Goal: Task Accomplishment & Management: Use online tool/utility

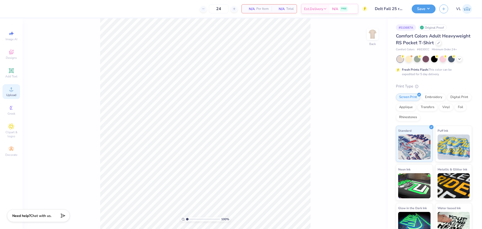
click at [7, 92] on div "Upload" at bounding box center [12, 91] width 18 height 15
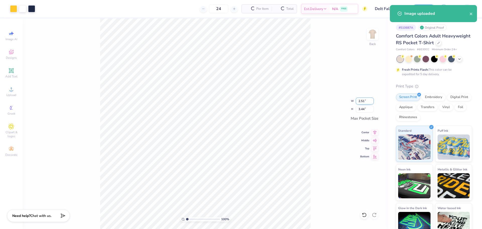
click at [364, 102] on input "2.51" at bounding box center [364, 100] width 18 height 7
click at [369, 107] on input "3.44" at bounding box center [364, 108] width 18 height 7
type input "3.5"
type input "2.55"
type input "3.50"
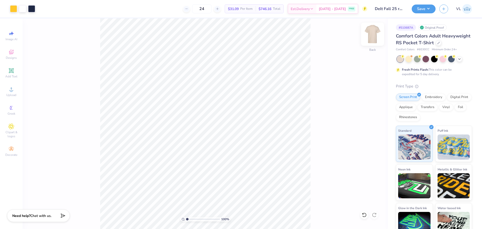
click at [369, 38] on img at bounding box center [372, 34] width 20 height 20
click at [13, 92] on div "Upload" at bounding box center [12, 91] width 18 height 15
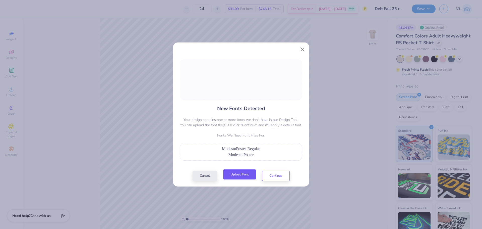
click at [236, 172] on button "Upload Font" at bounding box center [239, 174] width 33 height 10
click at [244, 173] on button "Upload Font" at bounding box center [239, 174] width 33 height 10
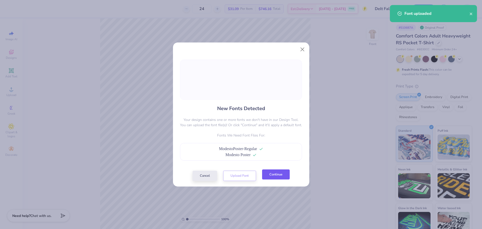
click at [270, 173] on button "Continue" at bounding box center [276, 174] width 28 height 10
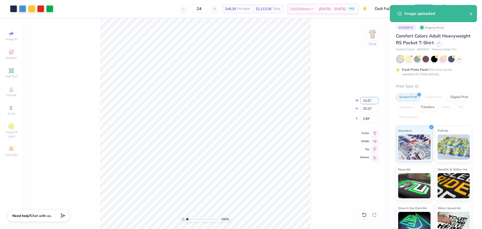
click at [363, 99] on input "13.21" at bounding box center [369, 100] width 18 height 7
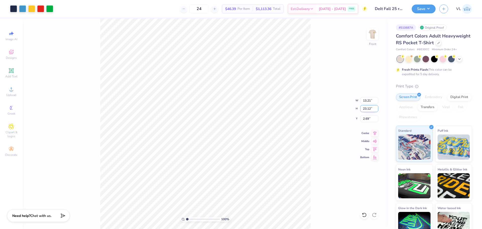
click at [367, 108] on input "23.12" at bounding box center [369, 108] width 18 height 7
type input "15"
type input "8.57"
type input "15.00"
type input "6.75"
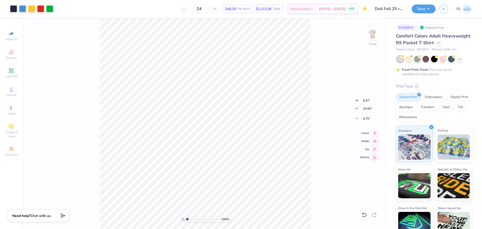
click at [345, 118] on div "100 % Front W 8.57 8.57 " H 15.00 15.00 " Y 6.75 6.75 " Center Middle Top Bottom" at bounding box center [205, 123] width 365 height 210
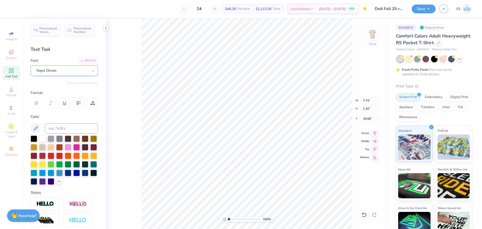
click at [75, 72] on div "Super Dream" at bounding box center [62, 70] width 53 height 8
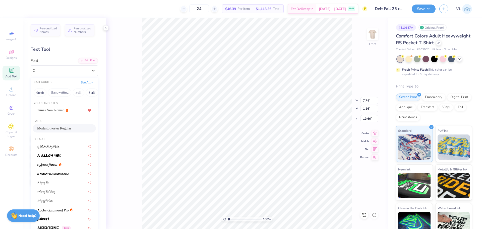
click at [66, 127] on span "Modesto Poster Regular" at bounding box center [54, 127] width 34 height 5
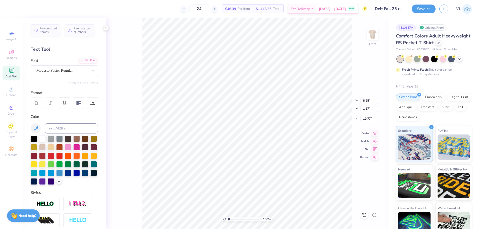
type input "8.25"
type input "1.17"
type input "19.77"
click at [53, 69] on div "Super Dream" at bounding box center [62, 70] width 53 height 8
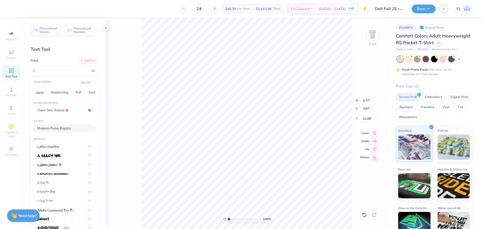
click at [56, 127] on span "Modesto Poster Regular" at bounding box center [54, 127] width 34 height 5
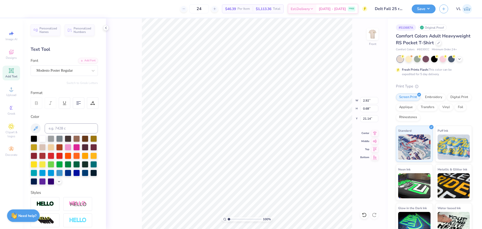
type input "2.92"
type input "0.68"
type input "21.14"
click at [372, 133] on icon at bounding box center [374, 132] width 7 height 6
click at [376, 133] on icon at bounding box center [374, 132] width 7 height 6
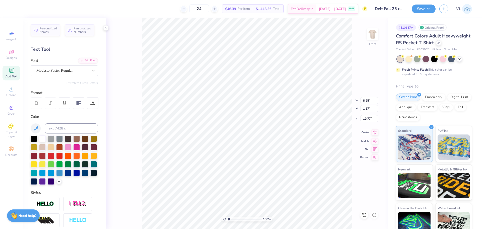
click at [374, 133] on icon at bounding box center [374, 132] width 7 height 6
click at [376, 129] on icon at bounding box center [374, 132] width 7 height 6
type input "8.25"
type input "1.17"
type input "19.77"
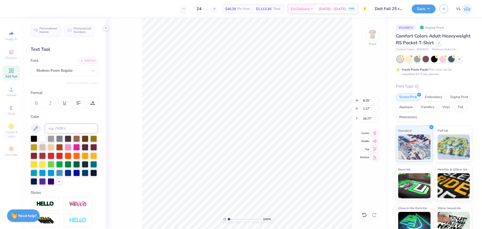
type input "2.05"
click at [374, 133] on icon at bounding box center [374, 132] width 7 height 6
click at [373, 134] on icon at bounding box center [374, 132] width 7 height 6
type input "8.25"
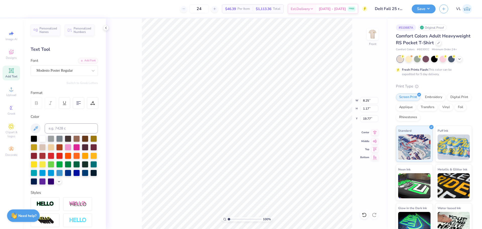
type input "1.17"
type input "19.77"
click at [376, 131] on icon at bounding box center [374, 132] width 7 height 6
click at [376, 131] on icon at bounding box center [374, 132] width 3 height 4
type input "8.57"
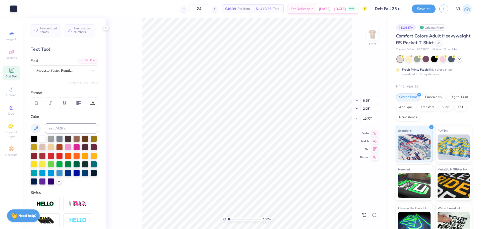
type input "1.66"
type input "6.75"
click at [373, 118] on input "6.75" at bounding box center [369, 118] width 18 height 7
type input "3.00"
click at [10, 93] on span "Upload" at bounding box center [11, 95] width 10 height 4
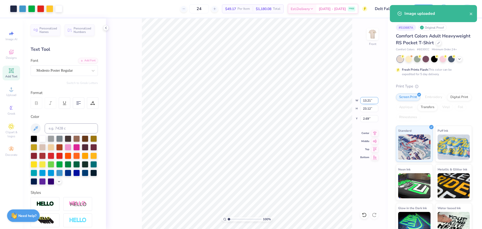
click at [370, 101] on input "13.21" at bounding box center [369, 100] width 18 height 7
type input "15"
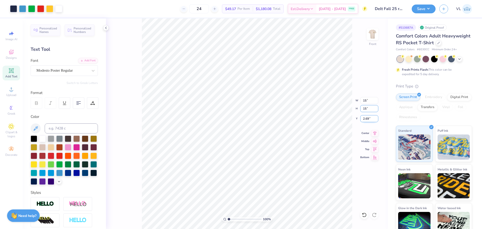
type input "15"
type input "8.57"
type input "15.00"
click at [368, 115] on input "6.75" at bounding box center [369, 118] width 18 height 7
type input "3.00"
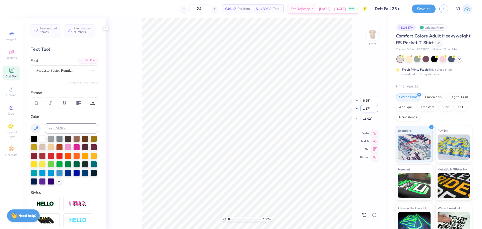
click at [365, 107] on input "1.17" at bounding box center [369, 108] width 18 height 7
type input "1"
type input "7.07"
type input "1.00"
type input "16.10"
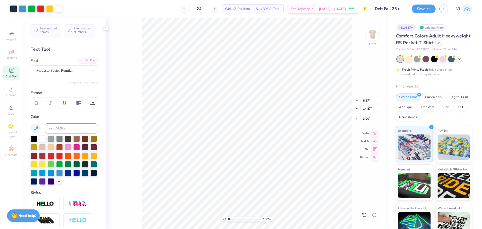
type input "8.57"
type input "14.87"
type input "3.00"
click at [185, 16] on div "Art colors 24 $49.17 Per Item $1,180.08 Total Est. Delivery Sep 6 - 9 FREE Desi…" at bounding box center [241, 114] width 482 height 229
click at [370, 108] on input "14.87" at bounding box center [369, 108] width 18 height 7
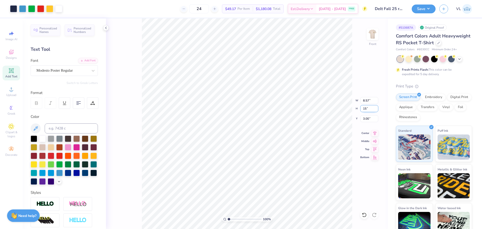
type input "15"
type input "8.65"
type input "15.00"
type input "2.93"
click at [427, 4] on button "Save" at bounding box center [423, 8] width 24 height 9
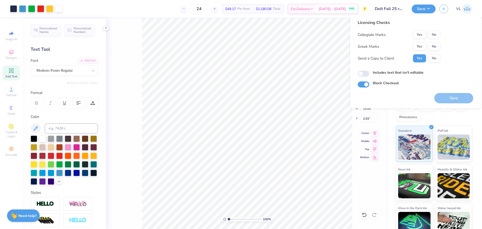
click at [419, 42] on div "Collegiate Marks Yes No Greek Marks Yes No Send a Copy to Client Yes No" at bounding box center [398, 47] width 82 height 32
click at [421, 45] on button "Yes" at bounding box center [419, 46] width 13 height 8
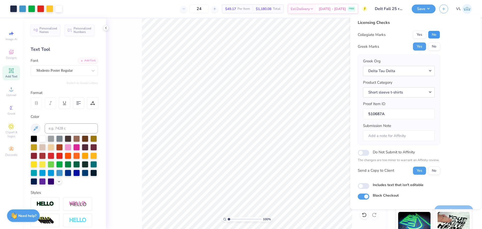
click at [435, 37] on button "No" at bounding box center [434, 35] width 12 height 8
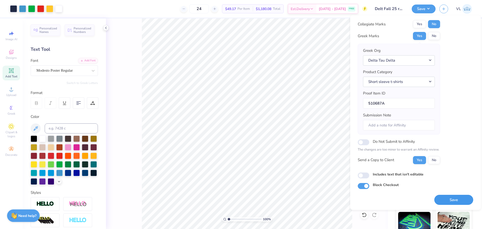
click at [453, 196] on button "Save" at bounding box center [453, 199] width 39 height 10
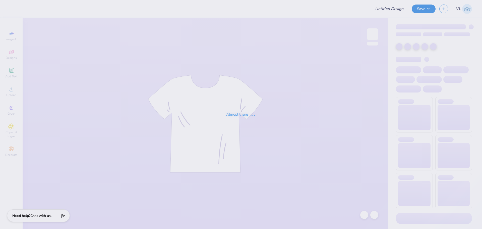
type input "Shirts for American Power Electrical Supplies"
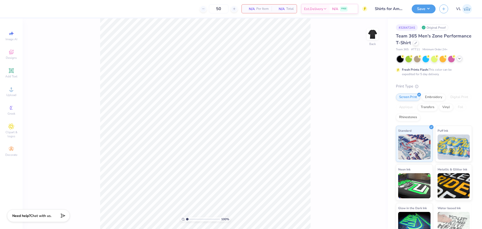
click at [459, 58] on icon at bounding box center [459, 58] width 4 height 4
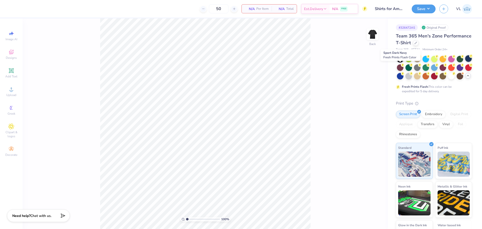
click at [465, 62] on div at bounding box center [468, 58] width 7 height 7
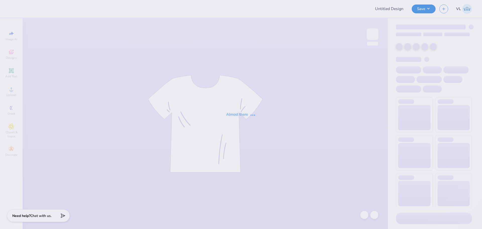
type input "Shirts for American Power Electrical Supplies"
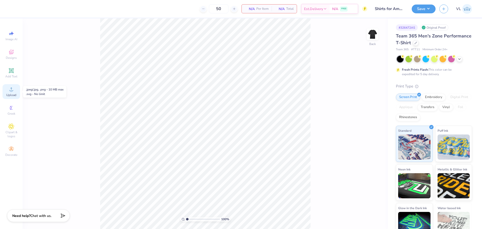
click at [12, 89] on icon at bounding box center [11, 89] width 6 height 6
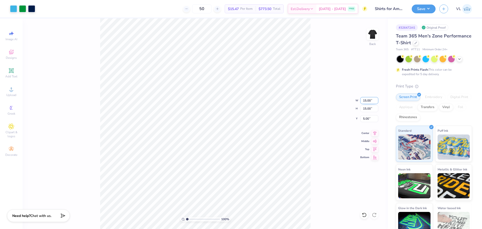
click at [373, 100] on input "15.00" at bounding box center [369, 100] width 18 height 7
type input "1"
type input "10.00"
click at [371, 118] on input "3.00" at bounding box center [369, 118] width 18 height 7
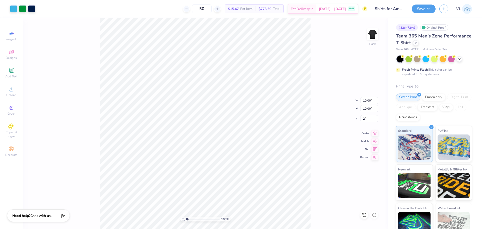
type input "2.00"
click at [429, 9] on button "Save" at bounding box center [423, 8] width 24 height 9
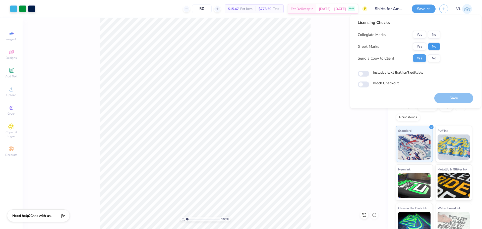
click at [429, 46] on button "No" at bounding box center [434, 46] width 12 height 8
click at [433, 34] on button "No" at bounding box center [434, 35] width 12 height 8
click at [451, 99] on button "Save" at bounding box center [453, 98] width 39 height 10
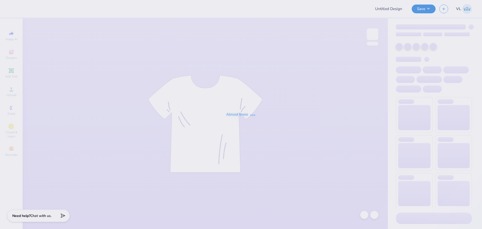
type input "Caps for A [GEOGRAPHIC_DATA][PERSON_NAME]"
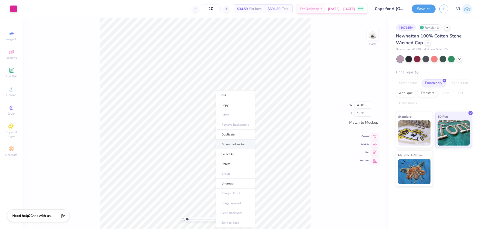
click at [240, 146] on li "Download vector" at bounding box center [235, 144] width 39 height 10
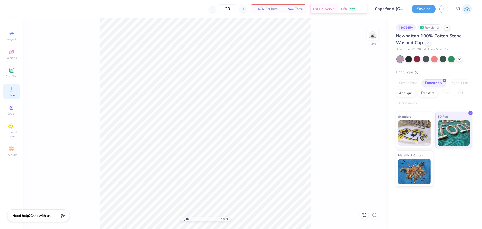
click at [15, 92] on div "Upload" at bounding box center [12, 91] width 18 height 15
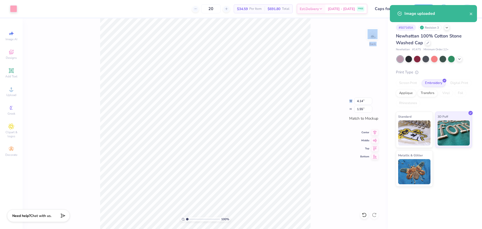
click at [362, 104] on div "100 % Back W 4.14 4.14 " H 1.55 1.55 " Match to [GEOGRAPHIC_DATA] Middle Top Bo…" at bounding box center [205, 123] width 365 height 210
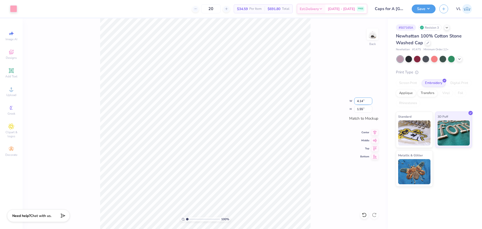
click at [359, 99] on input "4.14" at bounding box center [363, 100] width 18 height 7
type input "5.00"
type input "1.87"
click at [323, 68] on div "100 % Back W 5.00 5.00 " H 1.87 1.87 " Match to Mockup Center Middle Top Bottom" at bounding box center [205, 123] width 365 height 210
click at [423, 6] on button "Save" at bounding box center [423, 8] width 24 height 9
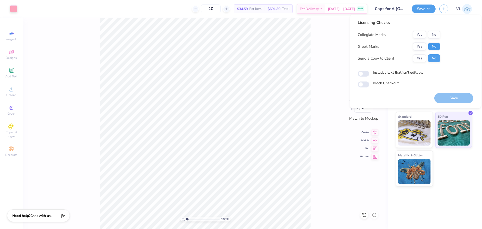
click at [438, 44] on button "No" at bounding box center [434, 46] width 12 height 8
click at [435, 35] on button "No" at bounding box center [434, 35] width 12 height 8
click at [449, 98] on button "Save" at bounding box center [453, 98] width 39 height 10
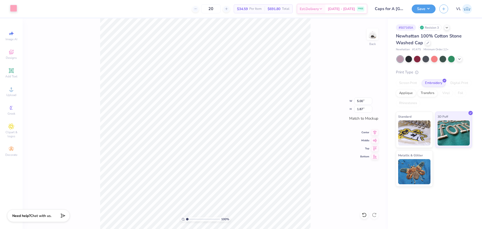
click at [15, 10] on div at bounding box center [13, 8] width 7 height 7
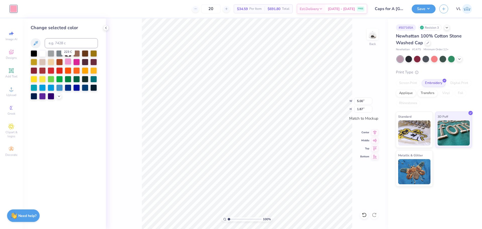
click at [67, 62] on div at bounding box center [68, 61] width 7 height 7
click at [58, 96] on icon at bounding box center [59, 96] width 4 height 4
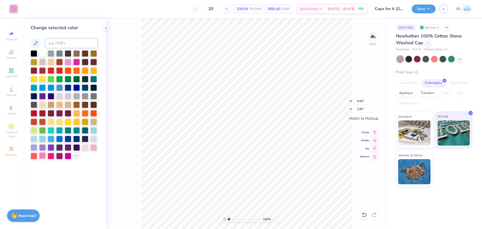
click at [43, 157] on div at bounding box center [42, 155] width 7 height 7
click at [93, 148] on div at bounding box center [93, 147] width 7 height 7
click at [114, 169] on div "100 % Back W 5.00 5.00 " H 1.87 1.87 " Match to Mockup Center Middle Top Bottom" at bounding box center [247, 123] width 282 height 210
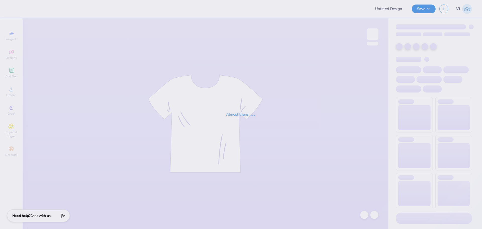
type input "Caps for A [GEOGRAPHIC_DATA][PERSON_NAME]"
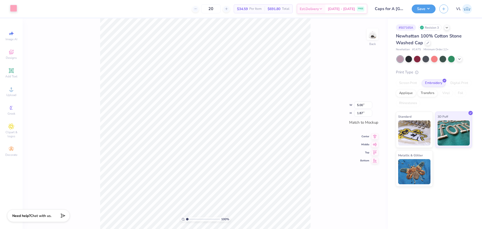
click at [14, 8] on div at bounding box center [13, 8] width 7 height 7
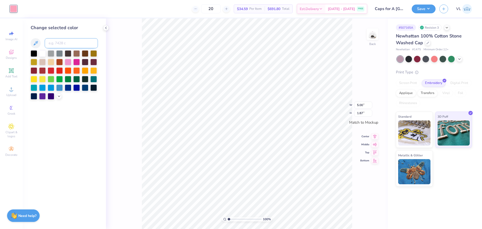
click at [69, 47] on input at bounding box center [71, 43] width 53 height 10
type input "706"
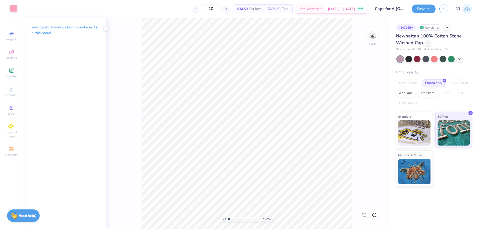
click at [16, 10] on div at bounding box center [13, 8] width 7 height 7
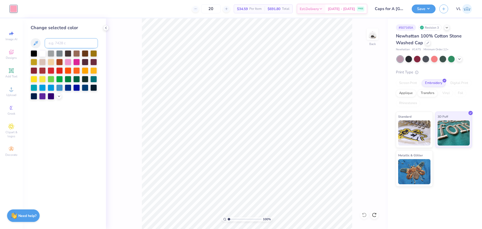
click at [61, 46] on input at bounding box center [71, 43] width 53 height 10
type input "1905"
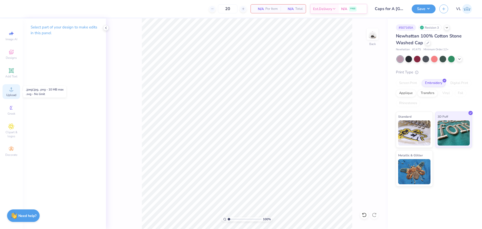
click at [7, 89] on div "Upload" at bounding box center [12, 91] width 18 height 15
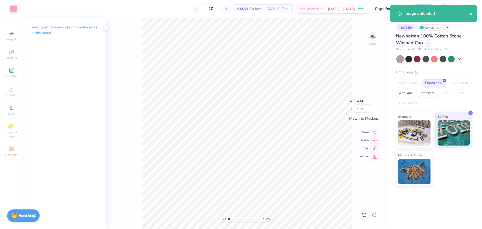
drag, startPoint x: 353, startPoint y: 101, endPoint x: 356, endPoint y: 101, distance: 2.8
click at [354, 101] on div "100 % Back W 4.14 4.14 " H 1.55 1.55 " Match to Mockup Center Middle Top Bottom" at bounding box center [247, 123] width 282 height 210
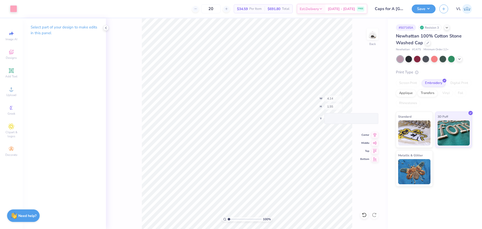
click at [362, 99] on div "100 % Back W 4.14 H 1.55 Y Center Middle Top Bottom" at bounding box center [247, 123] width 282 height 210
click at [110, 44] on div "100 % Back" at bounding box center [247, 123] width 282 height 210
click at [364, 105] on div "100 % Back W 4.14 4.14 " H 1.55 1.55 " Match to Mockup Center Middle Top Bottom" at bounding box center [247, 123] width 282 height 210
click at [364, 99] on input "4.14" at bounding box center [363, 100] width 18 height 7
type input "5.00"
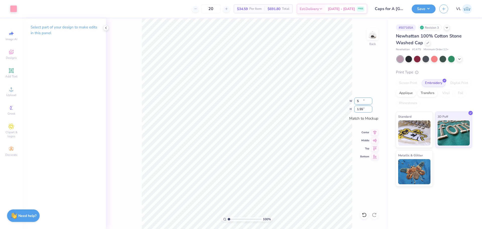
type input "1.87"
click at [425, 12] on button "Save" at bounding box center [423, 8] width 24 height 9
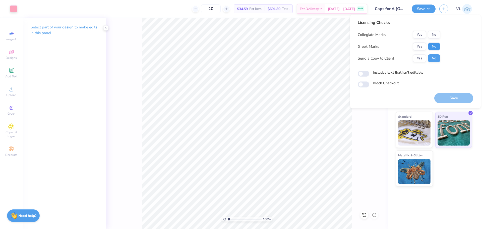
click at [435, 49] on button "No" at bounding box center [434, 46] width 12 height 8
click at [436, 35] on button "No" at bounding box center [434, 35] width 12 height 8
click at [450, 98] on button "Save" at bounding box center [453, 98] width 39 height 10
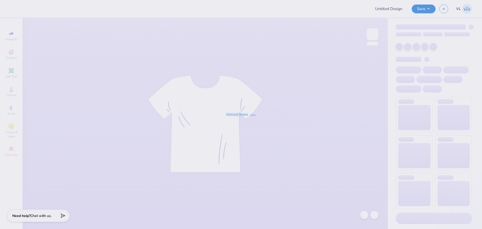
type input "UB homecoming football stadium"
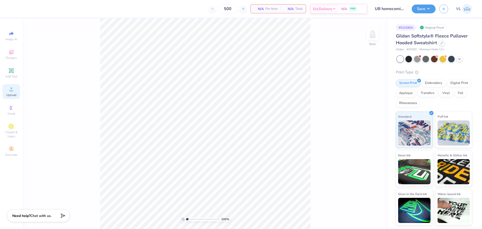
click at [13, 94] on span "Upload" at bounding box center [11, 95] width 10 height 4
click at [462, 81] on div "Digital Print" at bounding box center [459, 83] width 24 height 8
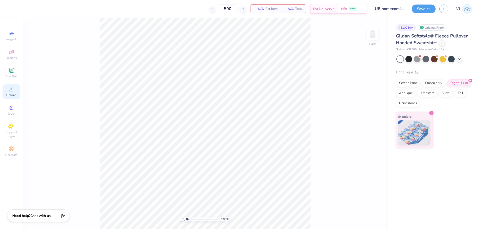
click at [12, 91] on circle at bounding box center [11, 90] width 3 height 3
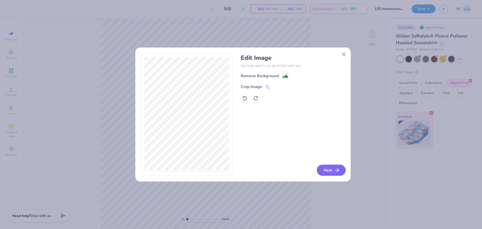
click at [335, 171] on icon "button" at bounding box center [337, 170] width 6 height 6
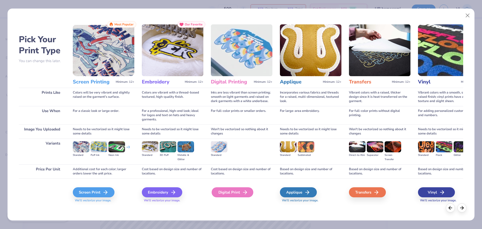
click at [241, 195] on div "Digital Print" at bounding box center [232, 192] width 42 height 10
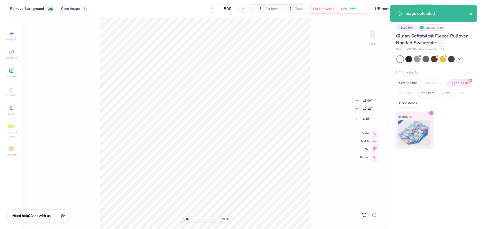
click at [365, 104] on div "100 % Back W 15.00 15.00 " H 10.12 10.12 " Y 3.19 3.19 " Center Middle Top Bott…" at bounding box center [205, 123] width 365 height 210
click at [367, 102] on div "100 % Back W 15.00 H 10.12 Y 3.19 Center Middle Top Bottom" at bounding box center [205, 123] width 365 height 210
click at [367, 100] on input "15.00" at bounding box center [369, 100] width 18 height 7
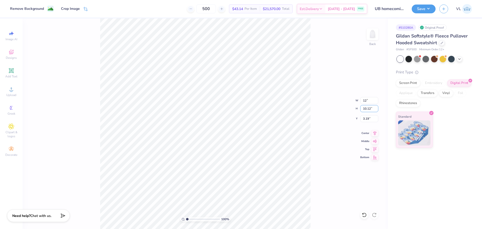
type input "12.00"
type input "8.10"
type input "4.20"
click at [367, 101] on input "12.00" at bounding box center [369, 100] width 18 height 7
type input "9.00"
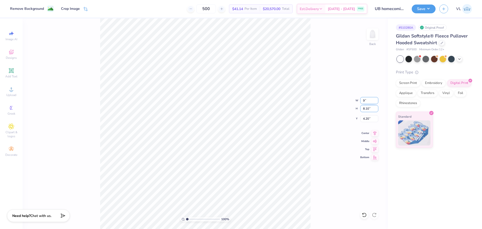
type input "6.08"
click at [370, 119] on input "5.21" at bounding box center [369, 118] width 18 height 7
type input "2.00"
click at [361, 103] on input "9.00" at bounding box center [369, 100] width 18 height 7
type input "8.00"
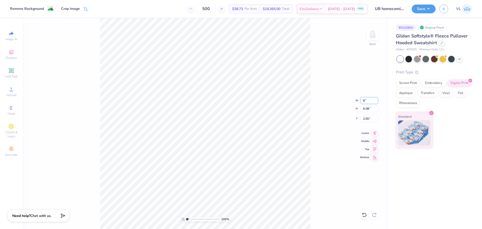
type input "5.40"
type input "2.34"
type input "2.29"
click at [368, 102] on input "8.00" at bounding box center [369, 100] width 18 height 7
type input "9.00"
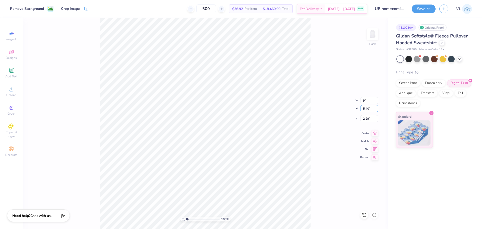
type input "6.08"
type input "1.95"
click at [14, 70] on div "Add Text" at bounding box center [12, 72] width 18 height 15
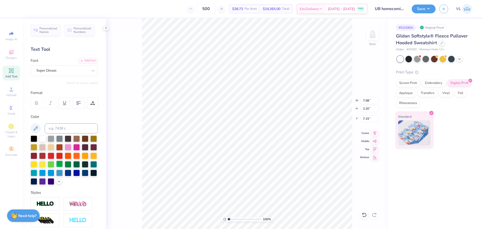
scroll to position [4, 2]
type textarea "homecoming"
click at [54, 174] on div at bounding box center [51, 172] width 7 height 7
